Goal: Task Accomplishment & Management: Use online tool/utility

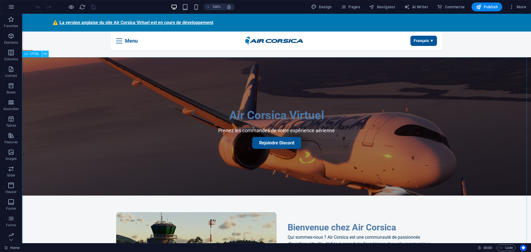
click at [45, 53] on icon at bounding box center [45, 54] width 3 height 6
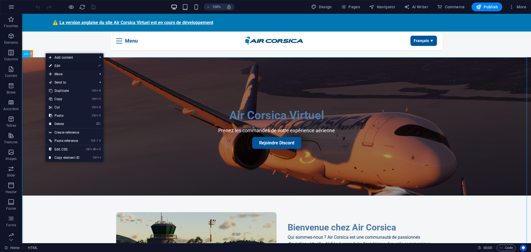
click at [61, 65] on link "⏎ Edit" at bounding box center [64, 66] width 37 height 8
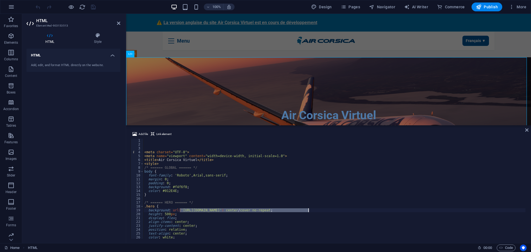
drag, startPoint x: 179, startPoint y: 210, endPoint x: 309, endPoint y: 211, distance: 129.3
click at [309, 211] on div "< meta charset = "UTF-8" > < meta name = "viewport" content = "width=device-wid…" at bounding box center [334, 193] width 382 height 108
drag, startPoint x: 240, startPoint y: 213, endPoint x: 248, endPoint y: 213, distance: 8.0
click at [240, 213] on div "< meta charset = "UTF-8" > < meta name = "viewport" content = "width=device-wid…" at bounding box center [334, 193] width 382 height 108
drag, startPoint x: 309, startPoint y: 211, endPoint x: 180, endPoint y: 210, distance: 128.1
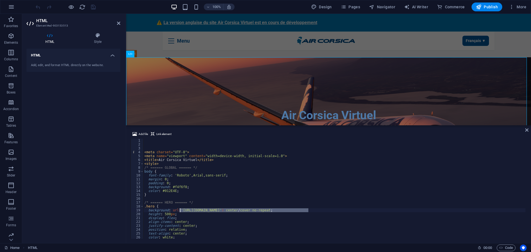
click at [180, 210] on div "< meta charset = "UTF-8" > < meta name = "viewport" content = "width=device-wid…" at bounding box center [334, 193] width 382 height 108
paste textarea "uploadnow.io/files/jKV0zjT"
type textarea "background: url('[URL][DOMAIN_NAME] ') center/cover no-repeat;"
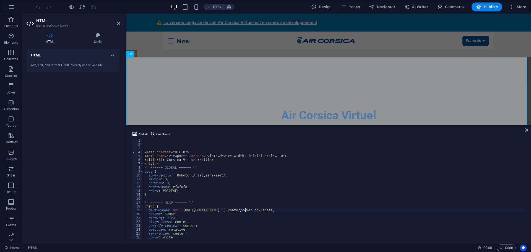
click at [81, 151] on div "HTML Add, edit, and format HTML directly on the website." at bounding box center [74, 144] width 94 height 190
click at [93, 8] on icon "save" at bounding box center [93, 7] width 6 height 6
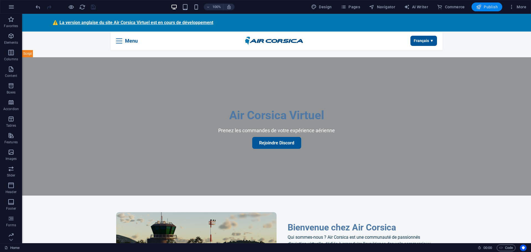
click at [495, 7] on span "Publish" at bounding box center [487, 7] width 22 height 6
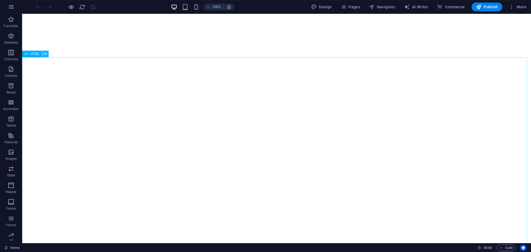
click at [44, 56] on icon at bounding box center [45, 54] width 3 height 6
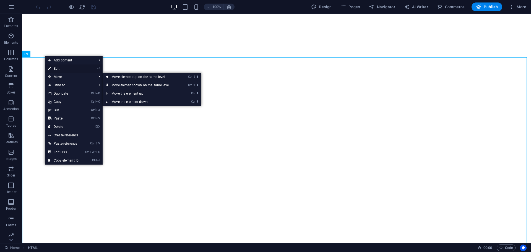
click at [66, 69] on link "⏎ Edit" at bounding box center [63, 68] width 37 height 8
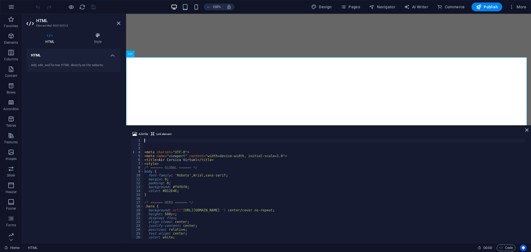
click at [245, 211] on div "< meta charset = "UTF-8" > < meta name = "viewport" content = "width=device-wid…" at bounding box center [334, 193] width 382 height 108
click at [244, 221] on div "< meta charset = "UTF-8" > < meta name = "viewport" content = "width=device-wid…" at bounding box center [334, 193] width 382 height 108
type textarea "align-items: center;"
drag, startPoint x: 59, startPoint y: 152, endPoint x: 83, endPoint y: 61, distance: 94.2
click at [60, 151] on div "HTML Add, edit, and format HTML directly on the website." at bounding box center [74, 144] width 94 height 190
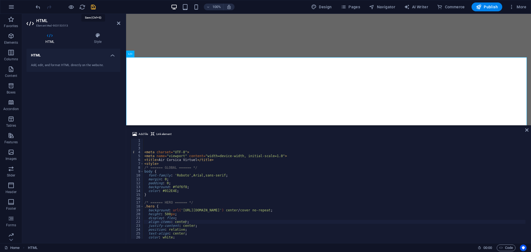
click at [94, 7] on icon "save" at bounding box center [93, 7] width 6 height 6
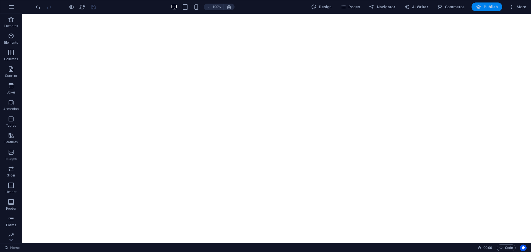
click at [488, 5] on span "Publish" at bounding box center [487, 7] width 22 height 6
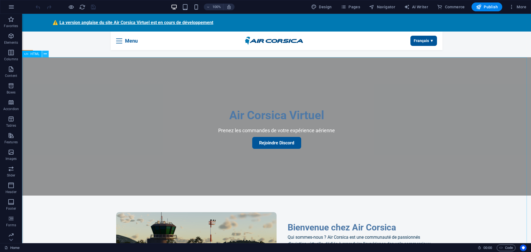
click at [47, 56] on button at bounding box center [45, 54] width 7 height 7
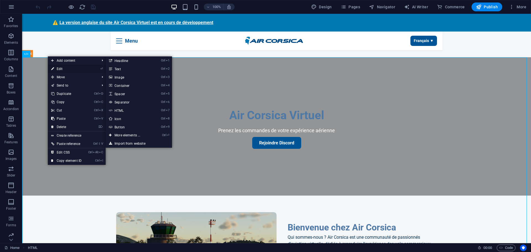
click at [60, 69] on link "⏎ Edit" at bounding box center [66, 69] width 37 height 8
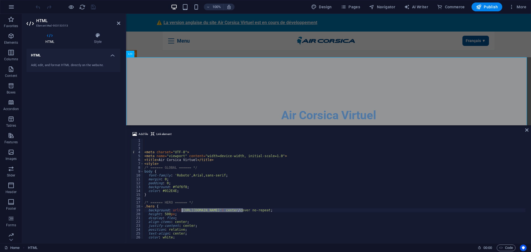
drag, startPoint x: 243, startPoint y: 211, endPoint x: 180, endPoint y: 210, distance: 62.6
click at [180, 210] on div "< meta charset = "UTF-8" > < meta name = "viewport" content = "width=device-wid…" at bounding box center [334, 193] width 382 height 108
type textarea "background: url('https://image.noelshack.com/fichiers/2025/36/5/1757106892-unkn…"
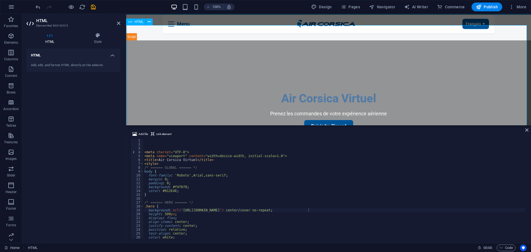
scroll to position [55, 0]
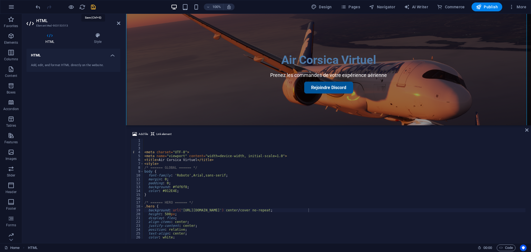
click at [95, 5] on icon "save" at bounding box center [93, 7] width 6 height 6
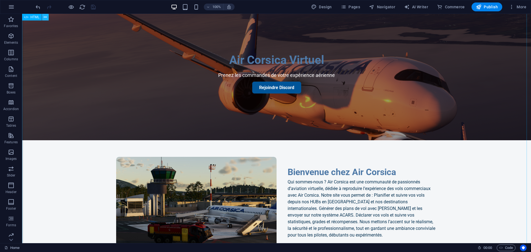
click at [45, 18] on icon at bounding box center [45, 17] width 3 height 6
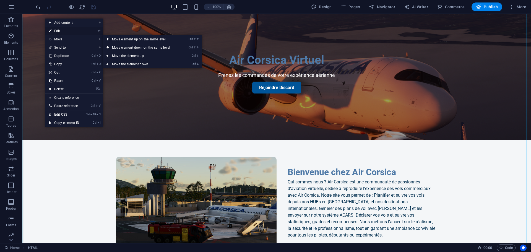
drag, startPoint x: 60, startPoint y: 30, endPoint x: 33, endPoint y: 89, distance: 64.7
click at [60, 30] on link "⏎ Edit" at bounding box center [63, 31] width 37 height 8
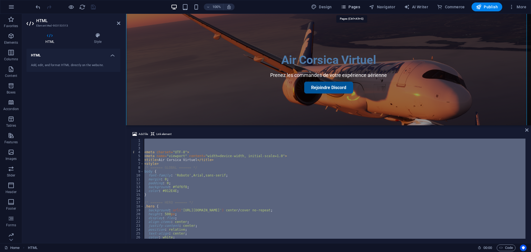
click at [354, 6] on span "Pages" at bounding box center [350, 7] width 19 height 6
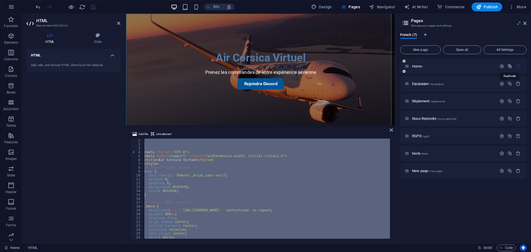
click at [508, 66] on icon "button" at bounding box center [510, 66] width 5 height 5
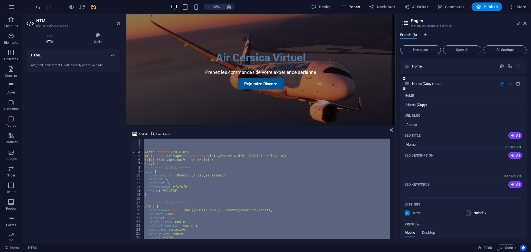
click at [426, 133] on div "SEO Title AI" at bounding box center [464, 135] width 118 height 9
click at [422, 126] on input "/home" at bounding box center [464, 124] width 118 height 9
click at [425, 126] on input "/home" at bounding box center [464, 124] width 118 height 9
type input "/home2"
click at [447, 111] on div "URL SLUG" at bounding box center [464, 115] width 118 height 9
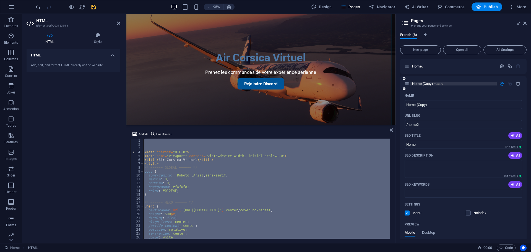
click at [422, 84] on span "Home (Copy) /home2" at bounding box center [428, 84] width 32 height 4
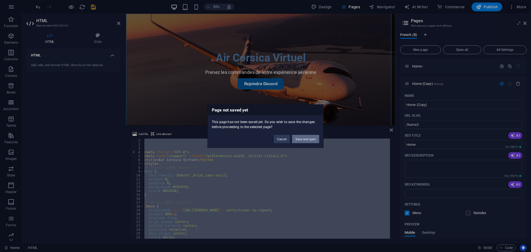
click at [310, 135] on button "Save and open" at bounding box center [305, 139] width 27 height 8
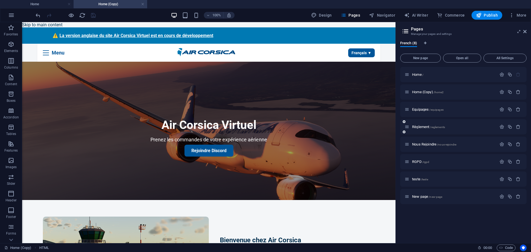
scroll to position [0, 0]
click at [417, 74] on span "Home /" at bounding box center [417, 75] width 11 height 4
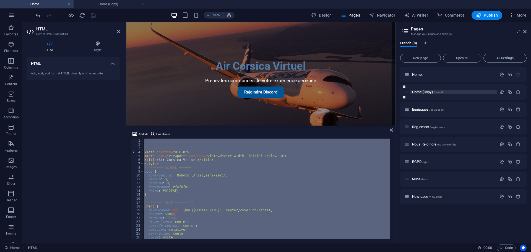
click at [422, 90] on span "Home (Copy) /home2" at bounding box center [428, 92] width 32 height 4
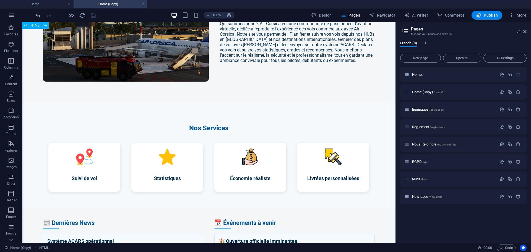
scroll to position [249, 0]
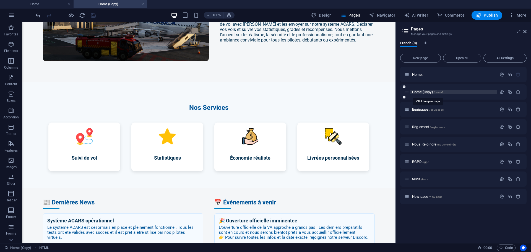
click at [420, 92] on span "Home (Copy) /home2" at bounding box center [428, 92] width 32 height 4
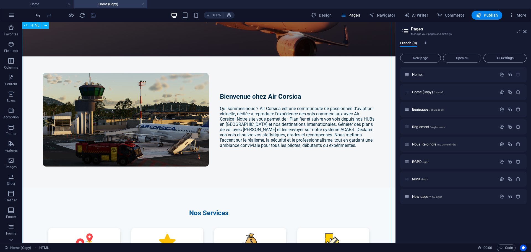
scroll to position [138, 0]
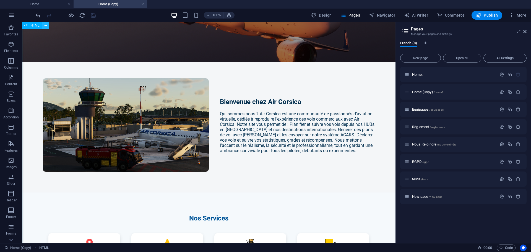
click at [45, 25] on icon at bounding box center [45, 26] width 3 height 6
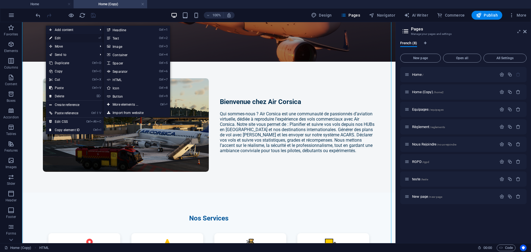
click at [57, 38] on link "⏎ Edit" at bounding box center [64, 38] width 37 height 8
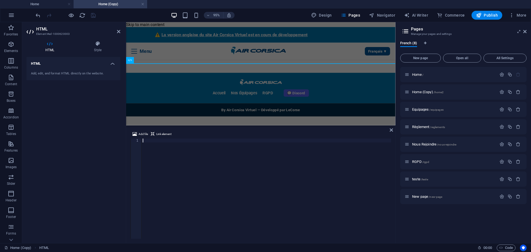
scroll to position [3364, 0]
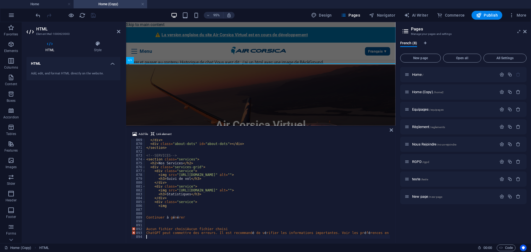
click at [83, 161] on div "HTML Add, edit, and format HTML directly on the website." at bounding box center [74, 148] width 94 height 182
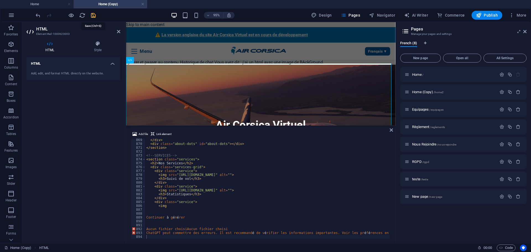
click at [94, 15] on icon "save" at bounding box center [93, 15] width 6 height 6
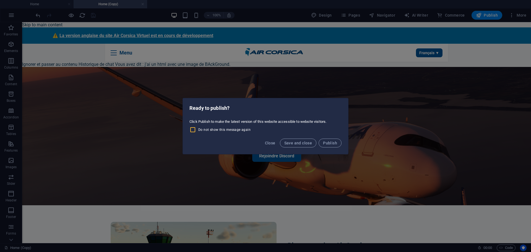
click at [193, 128] on input "Do not show this message again" at bounding box center [194, 129] width 9 height 7
checkbox input "true"
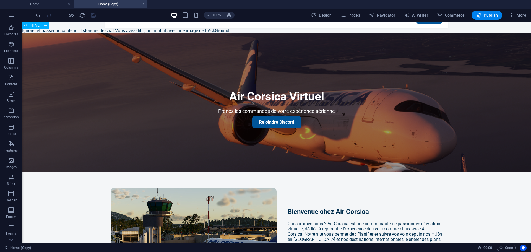
scroll to position [0, 0]
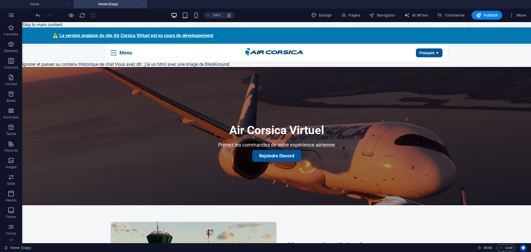
click at [143, 3] on link at bounding box center [142, 4] width 3 height 5
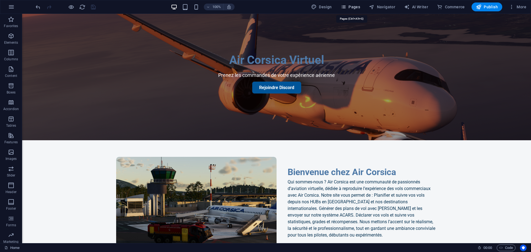
click at [355, 9] on span "Pages" at bounding box center [350, 7] width 19 height 6
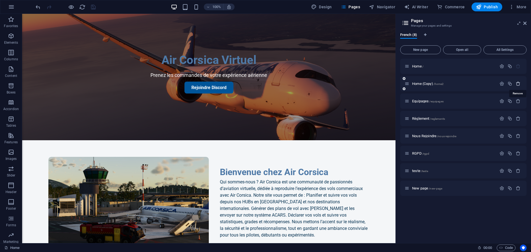
click at [520, 84] on icon "button" at bounding box center [518, 83] width 5 height 5
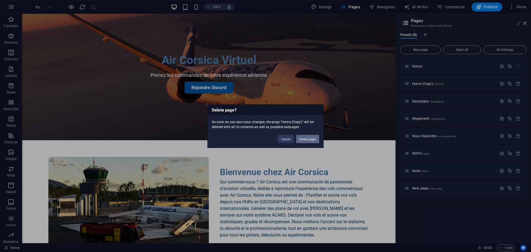
click at [311, 138] on button "Delete page" at bounding box center [307, 139] width 23 height 8
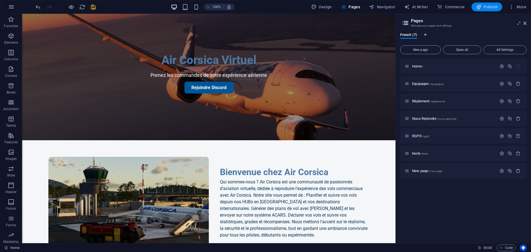
click at [487, 8] on span "Publish" at bounding box center [487, 7] width 22 height 6
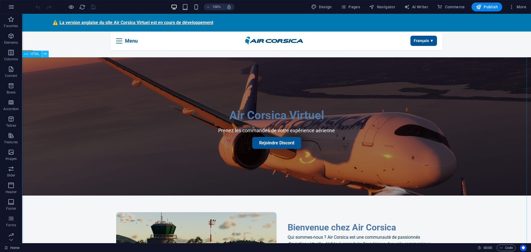
click at [45, 54] on icon at bounding box center [45, 54] width 3 height 6
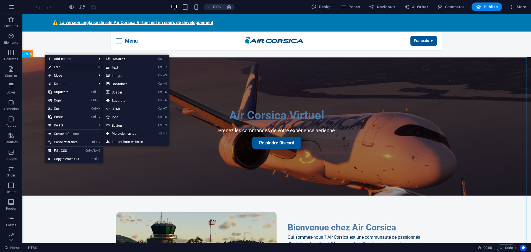
click at [57, 67] on link "⏎ Edit" at bounding box center [63, 67] width 37 height 8
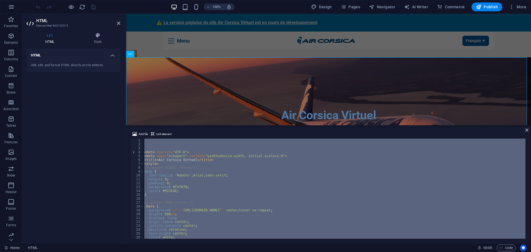
click at [219, 178] on div "< meta charset = "UTF-8" > < meta name = "viewport" content = "width=device-wid…" at bounding box center [334, 189] width 382 height 100
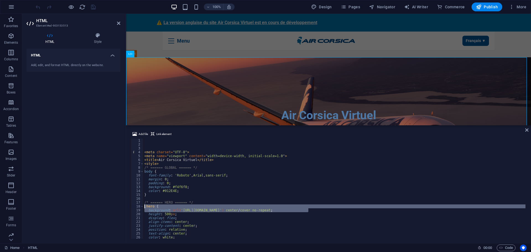
drag, startPoint x: 309, startPoint y: 211, endPoint x: 144, endPoint y: 206, distance: 164.5
click at [144, 206] on div "< meta charset = "UTF-8" > < meta name = "viewport" content = "width=device-wid…" at bounding box center [334, 193] width 382 height 108
click at [178, 192] on div "< meta charset = "UTF-8" > < meta name = "viewport" content = "width=device-wid…" at bounding box center [334, 193] width 382 height 108
type textarea "color: #012E4E;"
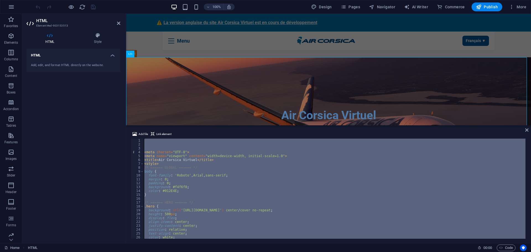
click at [67, 132] on div "HTML Add, edit, and format HTML directly on the website." at bounding box center [74, 144] width 94 height 190
click at [118, 24] on icon at bounding box center [118, 23] width 3 height 4
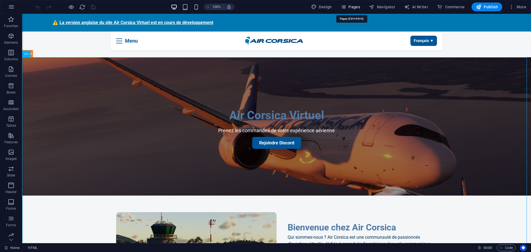
click at [354, 4] on span "Pages" at bounding box center [350, 7] width 19 height 6
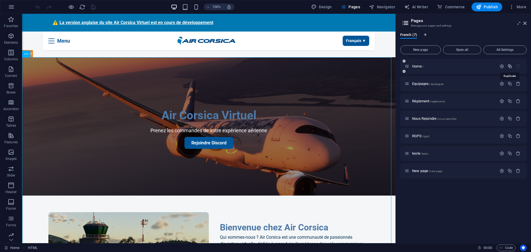
click at [509, 66] on icon "button" at bounding box center [510, 66] width 5 height 5
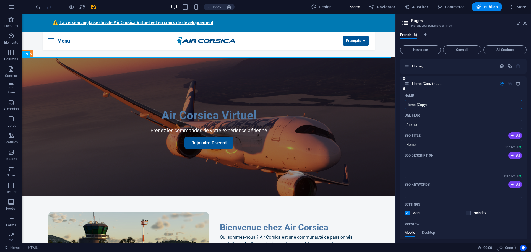
click at [431, 104] on input "Home (Copy)" at bounding box center [464, 104] width 118 height 9
drag, startPoint x: 435, startPoint y: 105, endPoint x: 417, endPoint y: 105, distance: 17.4
click at [417, 105] on input "Home (Copy)" at bounding box center [464, 104] width 118 height 9
click at [434, 120] on div "URL SLUG" at bounding box center [464, 115] width 118 height 9
click at [423, 141] on input "Home" at bounding box center [464, 144] width 118 height 9
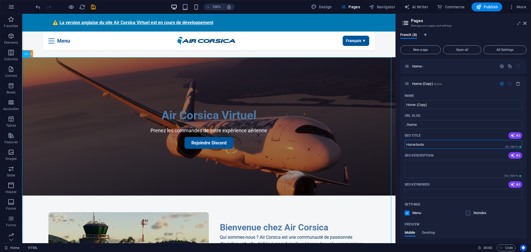
click at [400, 144] on div "French (8) New page Open all All Settings Home / Home (Copy) /home Name Home (C…" at bounding box center [463, 135] width 135 height 215
click at [430, 146] on input "Hometeste" at bounding box center [464, 144] width 118 height 9
type input "Home"
click at [428, 125] on input "/home" at bounding box center [464, 124] width 118 height 9
type input "/hometest"
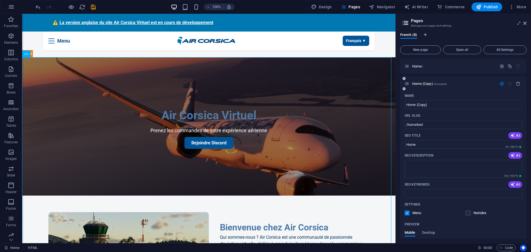
click at [412, 132] on div "SEO Title AI" at bounding box center [464, 135] width 118 height 9
click at [93, 7] on icon "save" at bounding box center [93, 7] width 6 height 6
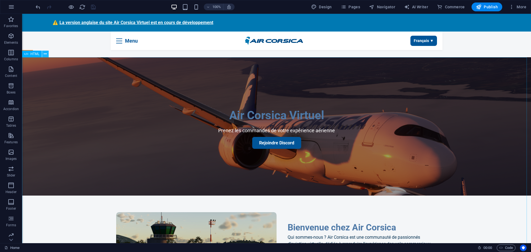
click at [45, 54] on icon at bounding box center [45, 54] width 3 height 6
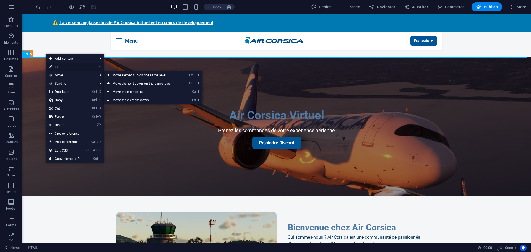
click at [67, 67] on link "⏎ Edit" at bounding box center [64, 67] width 37 height 8
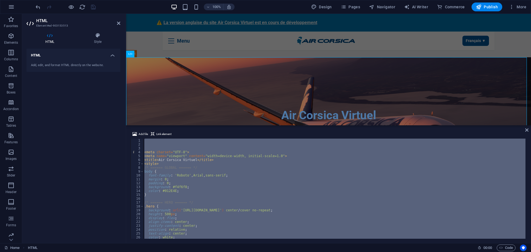
click at [210, 182] on div "< meta charset = "UTF-8" > < meta name = "viewport" content = "width=device-wid…" at bounding box center [334, 189] width 382 height 100
type textarea "padding: 0;"
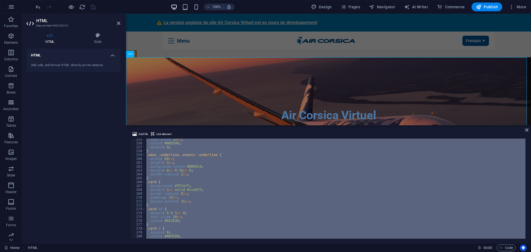
scroll to position [681, 0]
drag, startPoint x: 526, startPoint y: 181, endPoint x: 524, endPoint y: 199, distance: 18.4
click at [523, 210] on div "176 177 178 179 180 181 182 183 184 185 186 187 188 189 190 191 192 193 194 195…" at bounding box center [329, 189] width 396 height 100
type textarea "flex-direction: column; align-items: center;"
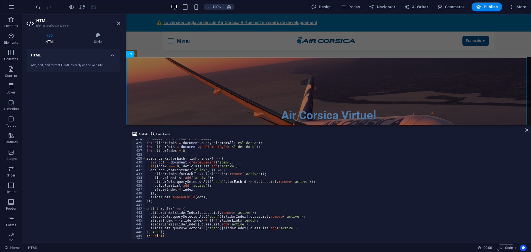
scroll to position [1655, 0]
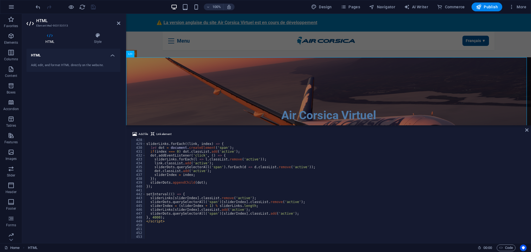
click at [95, 118] on div "HTML Add, edit, and format HTML directly on the website." at bounding box center [74, 144] width 94 height 190
click at [351, 7] on span "Pages" at bounding box center [350, 7] width 19 height 6
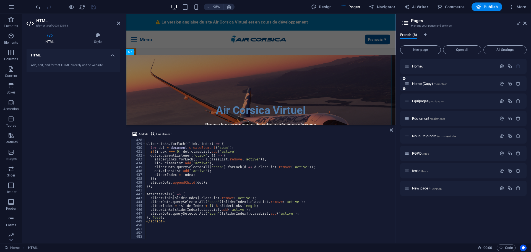
click at [419, 86] on div "Home (Copy) /hometest" at bounding box center [451, 84] width 92 height 6
click at [420, 85] on span "Home (Copy) /hometest" at bounding box center [429, 84] width 35 height 4
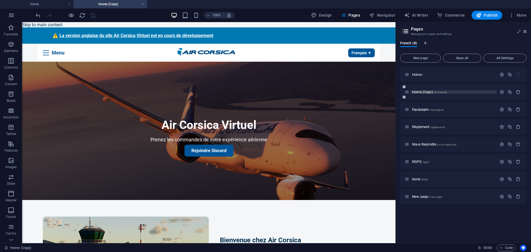
scroll to position [0, 0]
click at [45, 62] on icon at bounding box center [45, 63] width 3 height 6
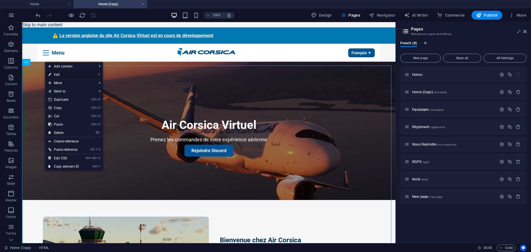
click at [56, 73] on link "⏎ Edit" at bounding box center [63, 75] width 37 height 8
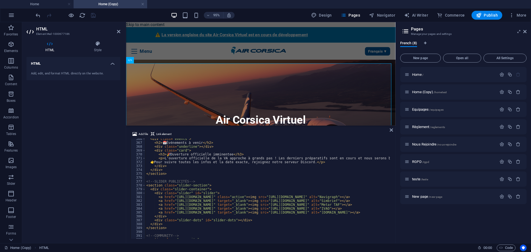
scroll to position [1656, 0]
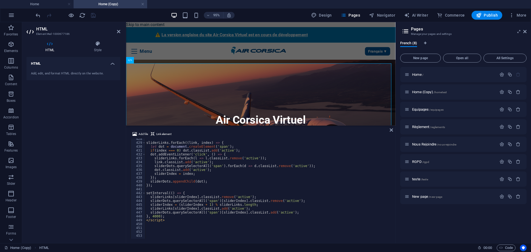
click at [206, 175] on div "sliderLinks . forEach (( link , index ) => { let dot = document . createElement…" at bounding box center [330, 190] width 371 height 107
type textarea "sliderIndex = index;"
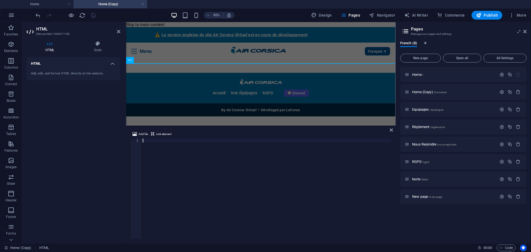
scroll to position [1217, 0]
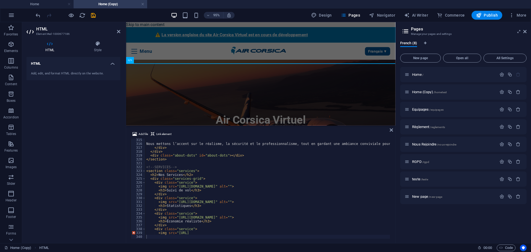
click at [70, 157] on div "HTML Add, edit, and format HTML directly on the website." at bounding box center [74, 148] width 94 height 182
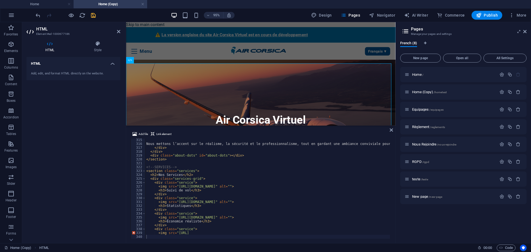
click at [94, 16] on icon "save" at bounding box center [93, 15] width 6 height 6
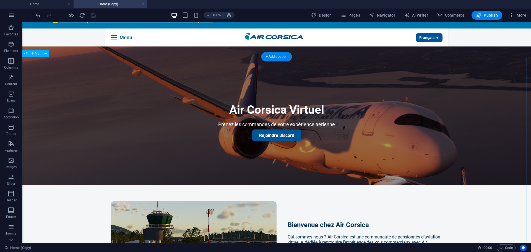
scroll to position [0, 0]
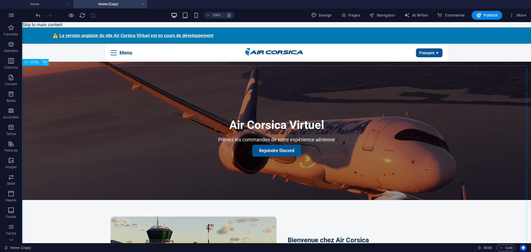
click at [46, 61] on icon at bounding box center [45, 63] width 3 height 6
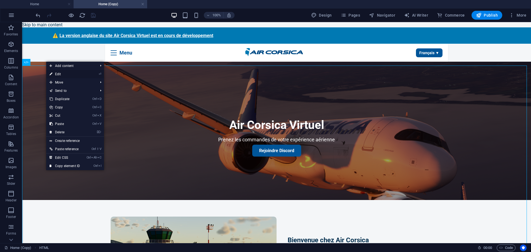
click at [75, 75] on link "⏎ Edit" at bounding box center [64, 74] width 37 height 8
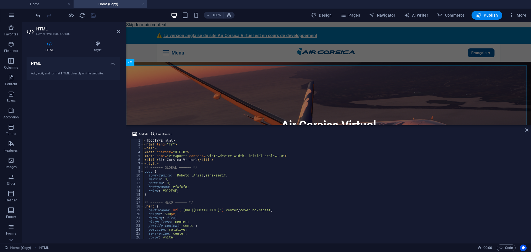
click at [143, 2] on link at bounding box center [142, 4] width 3 height 5
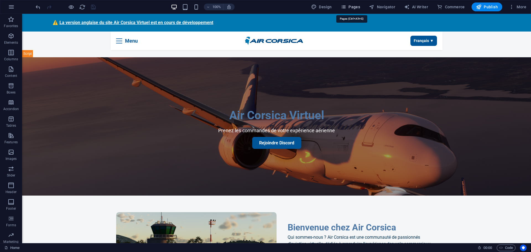
click at [359, 7] on span "Pages" at bounding box center [350, 7] width 19 height 6
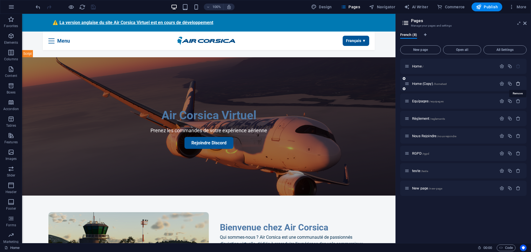
click at [517, 84] on icon "button" at bounding box center [518, 83] width 5 height 5
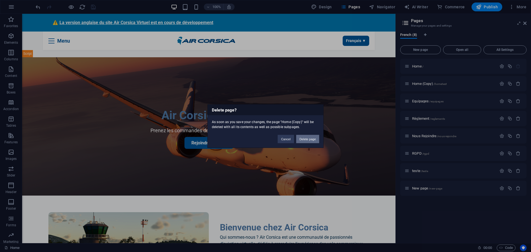
click at [302, 138] on button "Delete page" at bounding box center [307, 139] width 23 height 8
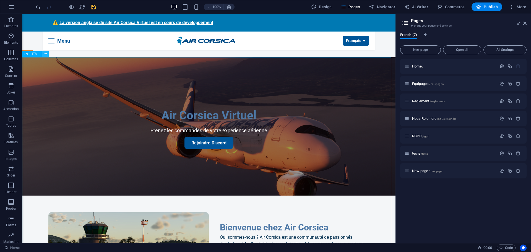
click at [47, 52] on button at bounding box center [45, 54] width 7 height 7
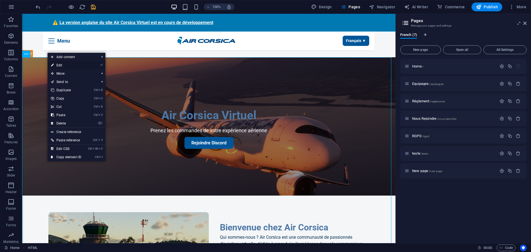
click at [57, 63] on link "⏎ Edit" at bounding box center [66, 65] width 37 height 8
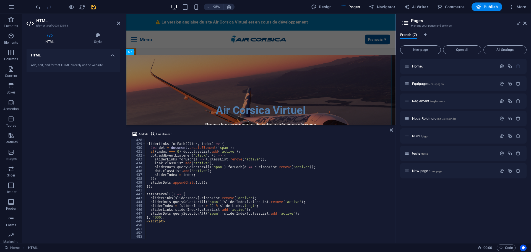
scroll to position [1655, 0]
click at [229, 188] on div "sliderLinks . forEach (( link , index ) => { let dot = document . createElement…" at bounding box center [331, 192] width 371 height 108
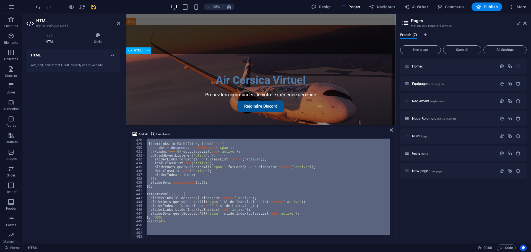
scroll to position [55, 0]
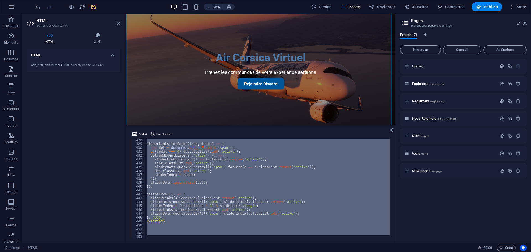
click at [92, 130] on div "HTML Add, edit, and format HTML directly on the website." at bounding box center [74, 144] width 94 height 190
drag, startPoint x: 104, startPoint y: 177, endPoint x: 149, endPoint y: 182, distance: 45.9
click at [104, 177] on div "HTML Add, edit, and format HTML directly on the website." at bounding box center [74, 144] width 94 height 190
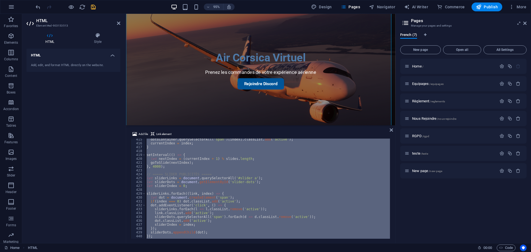
drag, startPoint x: 86, startPoint y: 151, endPoint x: 162, endPoint y: 166, distance: 77.7
click at [86, 151] on div "HTML Add, edit, and format HTML directly on the website." at bounding box center [74, 144] width 94 height 190
drag, startPoint x: 175, startPoint y: 169, endPoint x: 177, endPoint y: 171, distance: 3.0
click at [175, 169] on div "dotsContainer . querySelectorAll ( 'span' ) [ index ] . classList . add ( 'acti…" at bounding box center [268, 189] width 245 height 100
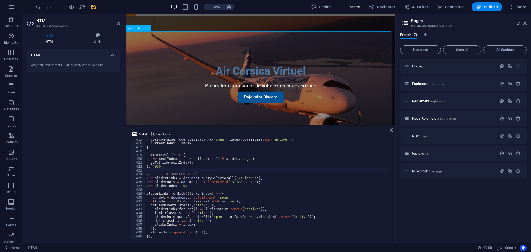
scroll to position [55, 0]
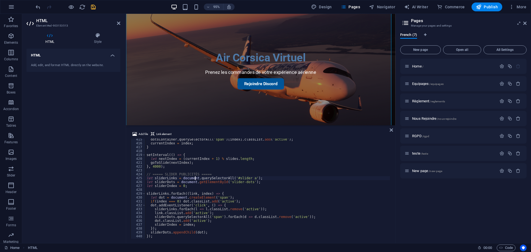
click at [195, 179] on div "dotsContainer . querySelectorAll ( 'span' ) [ index ] . classList . add ( 'acti…" at bounding box center [331, 191] width 371 height 107
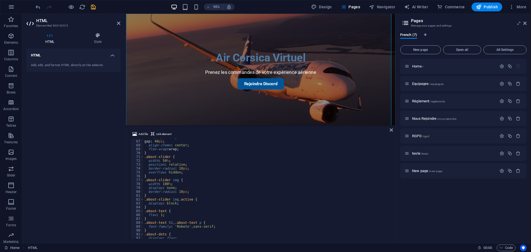
scroll to position [0, 0]
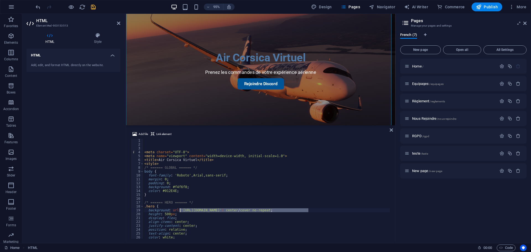
drag, startPoint x: 308, startPoint y: 211, endPoint x: 180, endPoint y: 212, distance: 128.7
click at [180, 212] on div "< meta charset = "UTF-8" > < meta name = "viewport" content = "width=device-wid…" at bounding box center [328, 192] width 371 height 107
click at [177, 215] on div "< meta charset = "UTF-8" > < meta name = "viewport" content = "width=device-wid…" at bounding box center [328, 192] width 371 height 107
type textarea "height: 500px;"
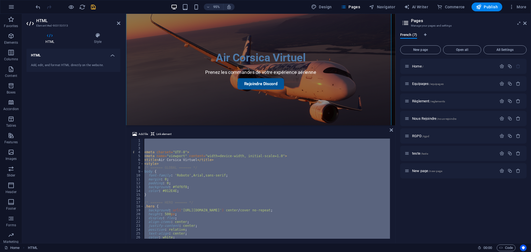
click at [445, 202] on div "Home / Equipages /equipages Règlement /reglements Nous Rejoindre /nous-rejoindr…" at bounding box center [463, 149] width 126 height 180
click at [415, 154] on span "teste /teste" at bounding box center [420, 153] width 16 height 4
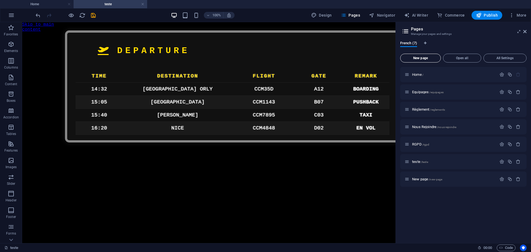
click at [423, 60] on button "New page" at bounding box center [420, 58] width 41 height 9
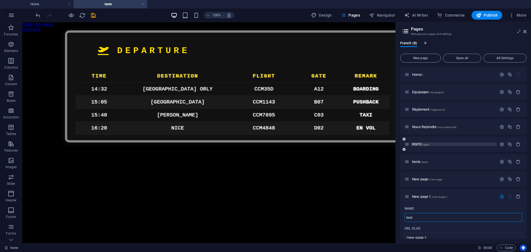
type input "test"
type input "/test"
type input "testvideo"
type input "/testvideo"
type input "testvideo"
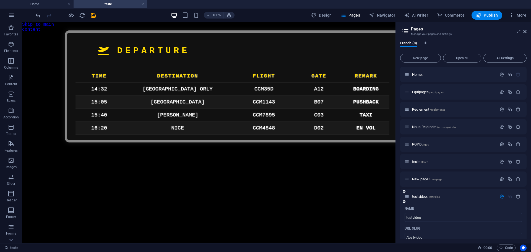
click at [434, 199] on div "testvideo /testvideo" at bounding box center [451, 196] width 92 height 6
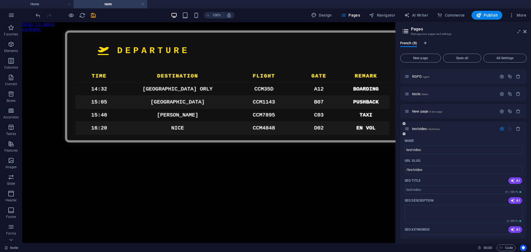
scroll to position [83, 0]
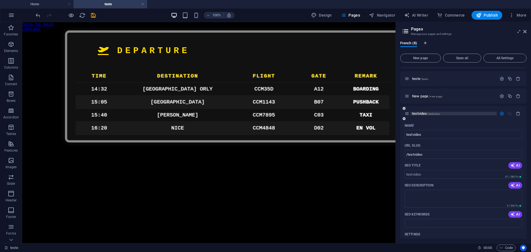
click at [418, 114] on span "testvideo /testvideo" at bounding box center [426, 114] width 28 height 4
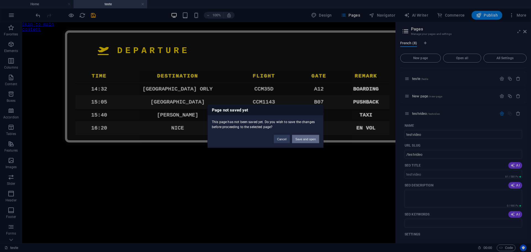
click at [304, 138] on button "Save and open" at bounding box center [305, 139] width 27 height 8
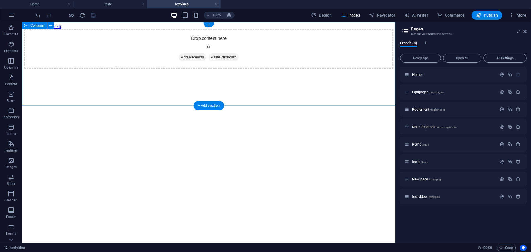
scroll to position [0, 0]
click at [204, 106] on div "+ Add section" at bounding box center [209, 105] width 31 height 9
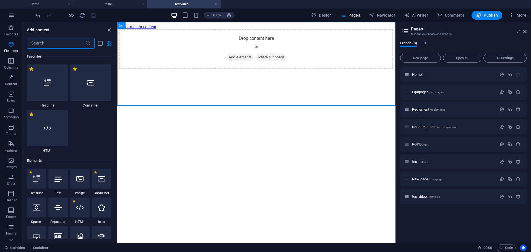
scroll to position [1014, 0]
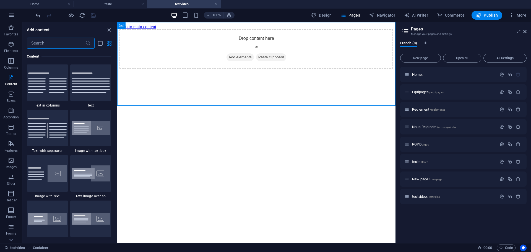
click at [46, 46] on input "text" at bounding box center [56, 43] width 58 height 11
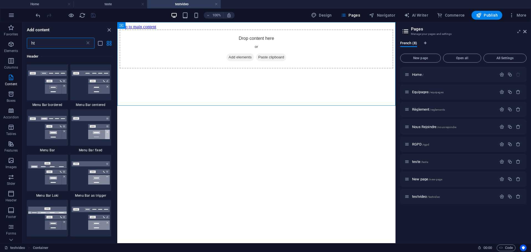
scroll to position [0, 0]
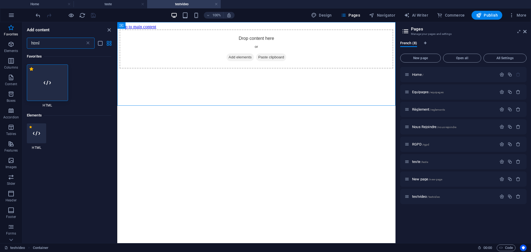
type input "html"
click at [53, 89] on div at bounding box center [47, 82] width 41 height 37
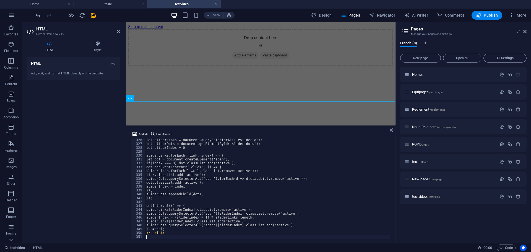
scroll to position [1260, 0]
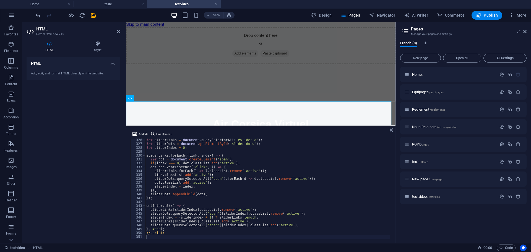
click at [124, 151] on div "HTML Style HTML Add, edit, and format HTML directly on the website. Preset Elem…" at bounding box center [73, 140] width 103 height 207
click at [91, 14] on icon "save" at bounding box center [93, 15] width 6 height 6
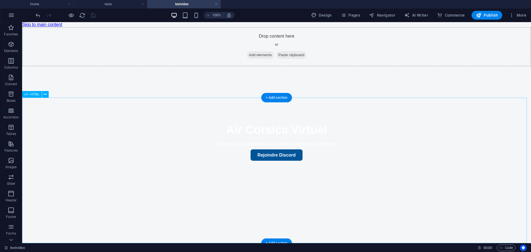
scroll to position [8, 0]
click at [52, 25] on icon at bounding box center [50, 26] width 3 height 6
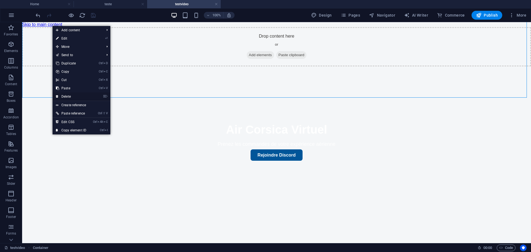
click at [71, 95] on link "⌦ Delete" at bounding box center [71, 96] width 37 height 8
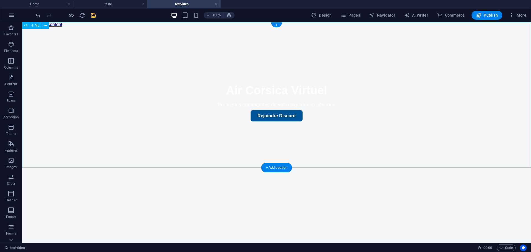
scroll to position [0, 0]
click at [91, 17] on icon "save" at bounding box center [93, 15] width 6 height 6
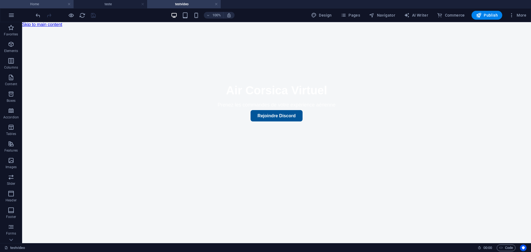
click at [35, 4] on h4 "Home" at bounding box center [37, 4] width 74 height 6
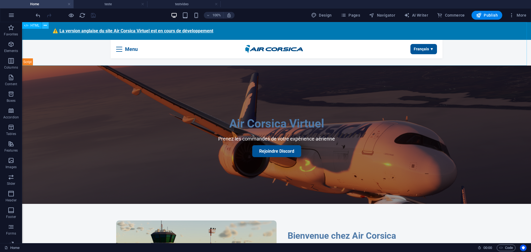
click at [45, 27] on icon at bounding box center [45, 26] width 3 height 6
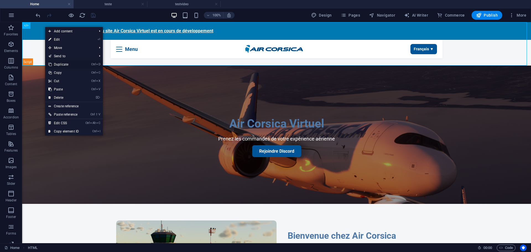
click at [63, 64] on link "Ctrl D Duplicate" at bounding box center [63, 64] width 37 height 8
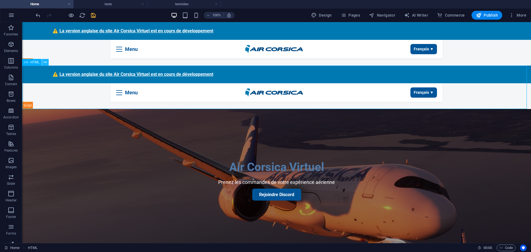
click at [45, 63] on icon at bounding box center [45, 63] width 3 height 6
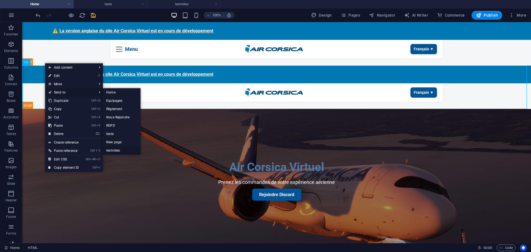
click at [118, 149] on link "testvideo" at bounding box center [122, 150] width 38 height 8
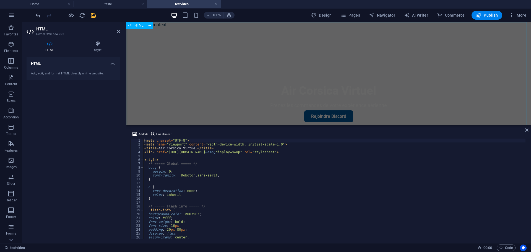
drag, startPoint x: 275, startPoint y: 102, endPoint x: 165, endPoint y: 25, distance: 133.7
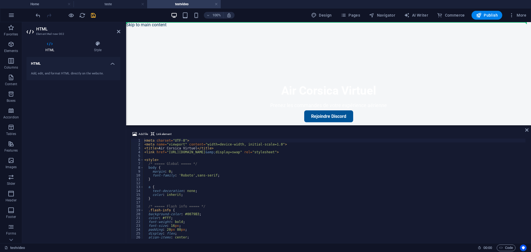
drag, startPoint x: 267, startPoint y: 101, endPoint x: 146, endPoint y: 23, distance: 143.3
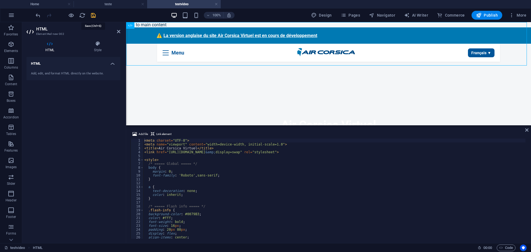
click at [97, 15] on div "100% Design Pages Navigator AI Writer Commerce Publish More" at bounding box center [282, 15] width 494 height 9
click at [94, 14] on icon "save" at bounding box center [93, 15] width 6 height 6
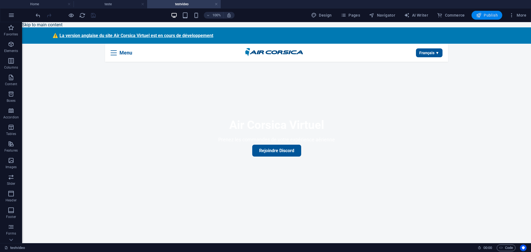
click at [494, 14] on span "Publish" at bounding box center [487, 15] width 22 height 6
